Goal: Information Seeking & Learning: Learn about a topic

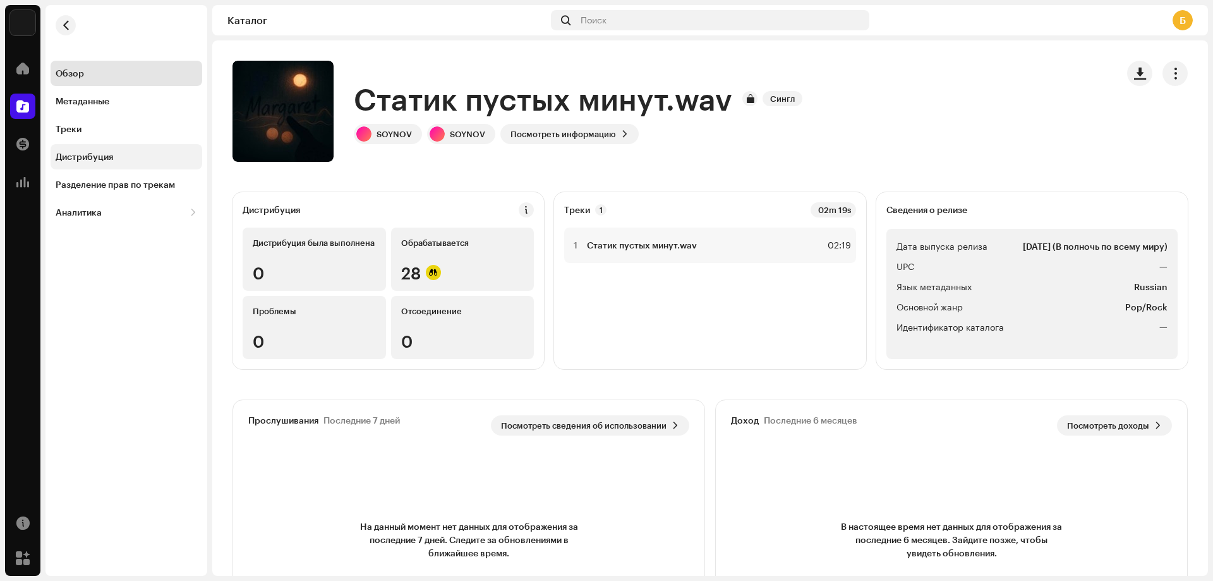
click at [107, 147] on div "Дистрибуция" at bounding box center [127, 156] width 152 height 25
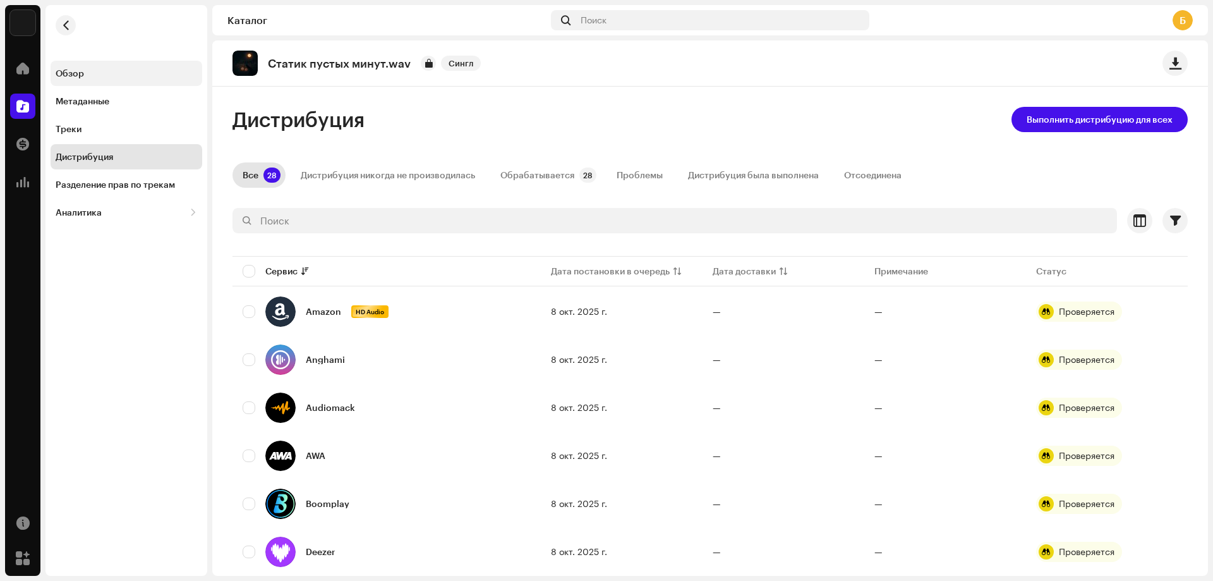
click at [159, 63] on div "Обзор" at bounding box center [127, 73] width 152 height 25
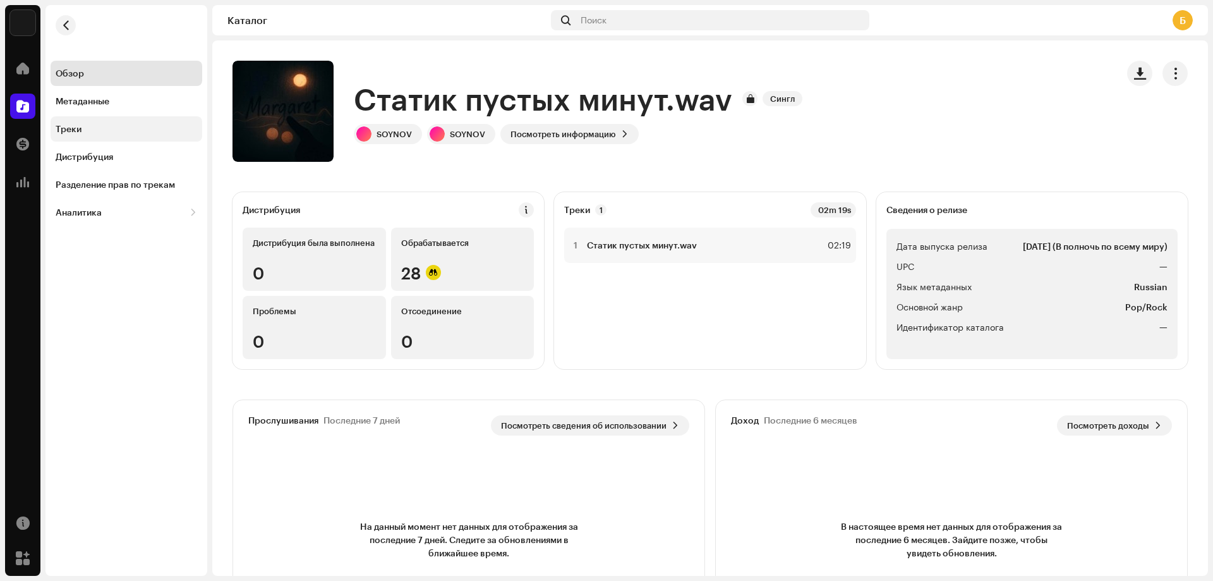
click at [110, 128] on div "Треки" at bounding box center [127, 129] width 142 height 10
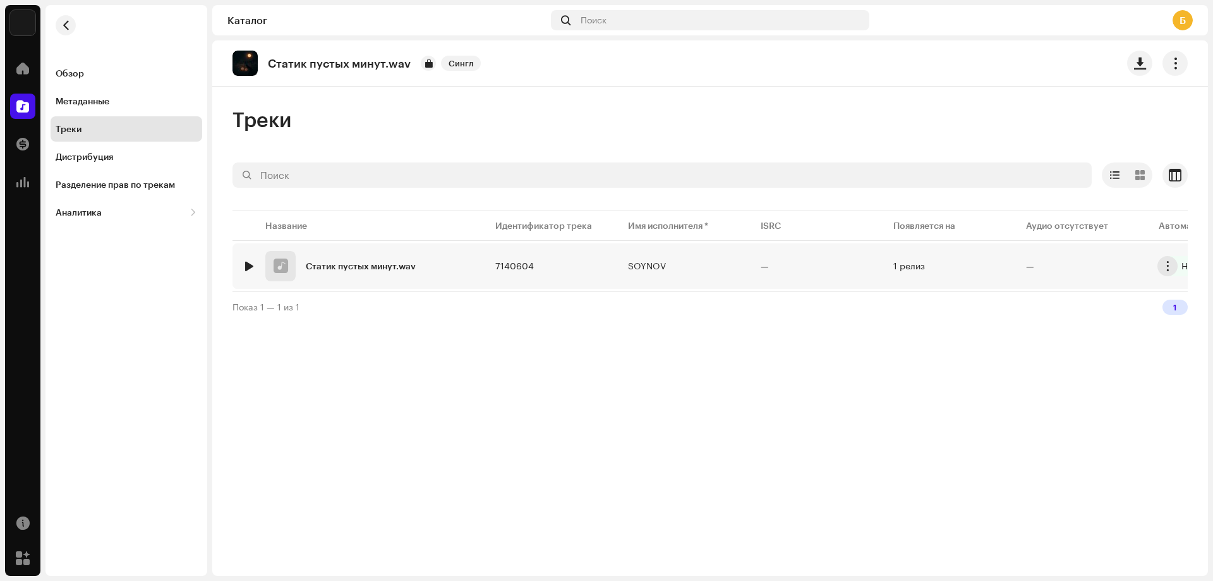
click at [254, 262] on img at bounding box center [249, 266] width 16 height 16
click at [246, 262] on div at bounding box center [248, 266] width 9 height 10
